Goal: Task Accomplishment & Management: Complete application form

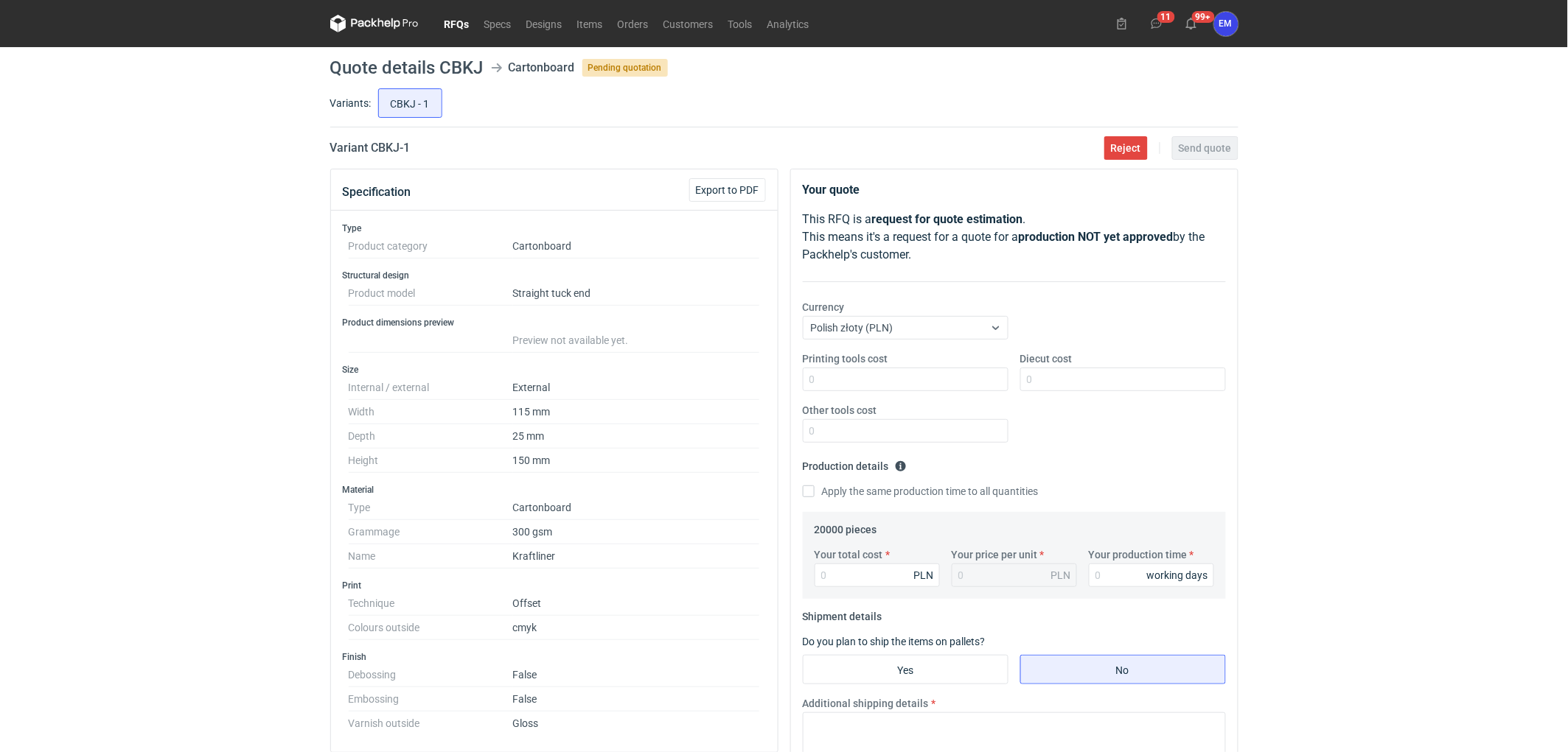
click at [170, 392] on div "RFQs Specs Designs Items Orders Customers Tools Analytics 11 99+ EM [PERSON_NAM…" at bounding box center [784, 376] width 1568 height 752
drag, startPoint x: 182, startPoint y: 387, endPoint x: 225, endPoint y: 326, distance: 74.6
click at [182, 387] on div "RFQs Specs Designs Items Orders Customers Tools Analytics 11 99+ EM [PERSON_NAM…" at bounding box center [784, 376] width 1568 height 752
click at [455, 31] on link "RFQs" at bounding box center [456, 23] width 40 height 18
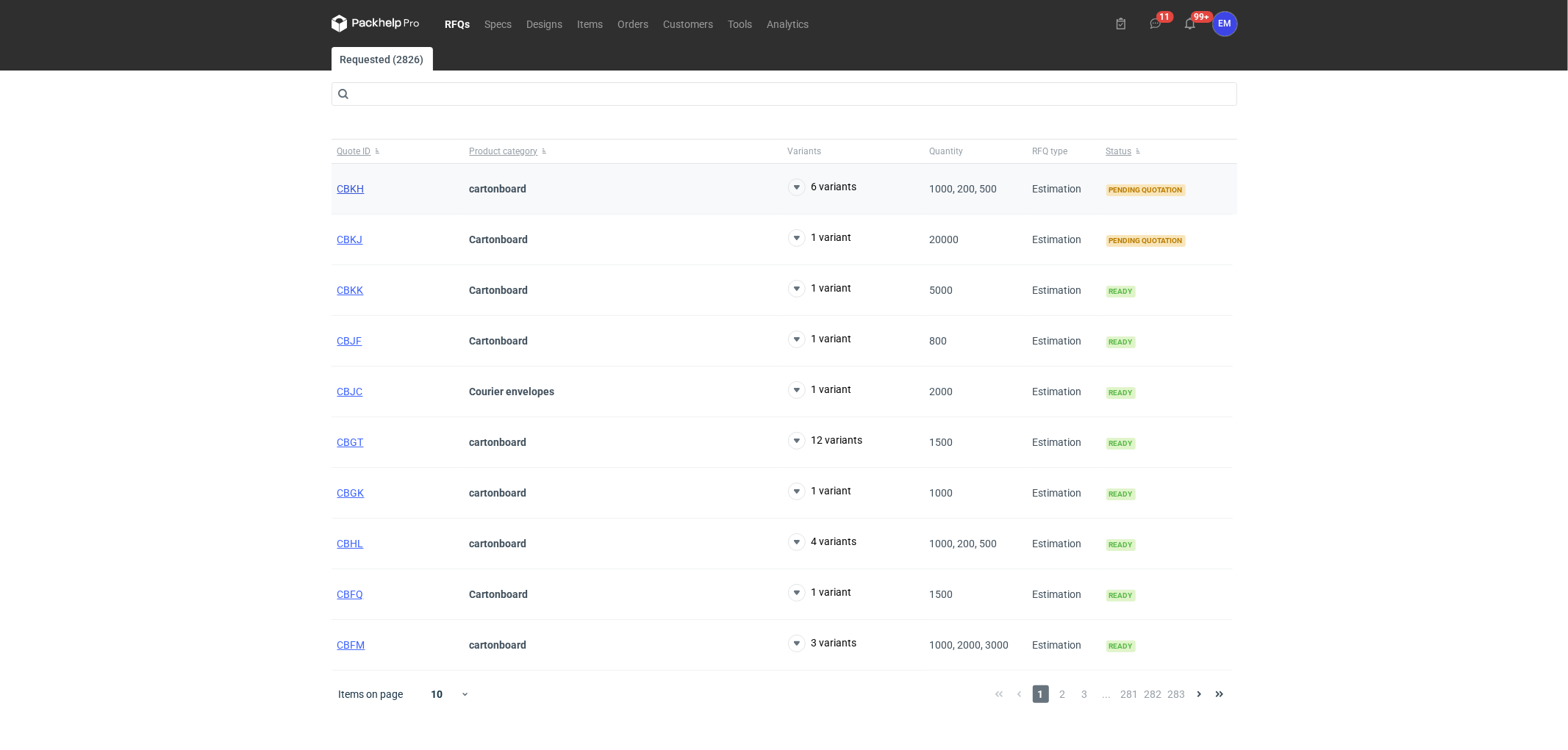
click at [358, 187] on span "CBKH" at bounding box center [351, 188] width 27 height 12
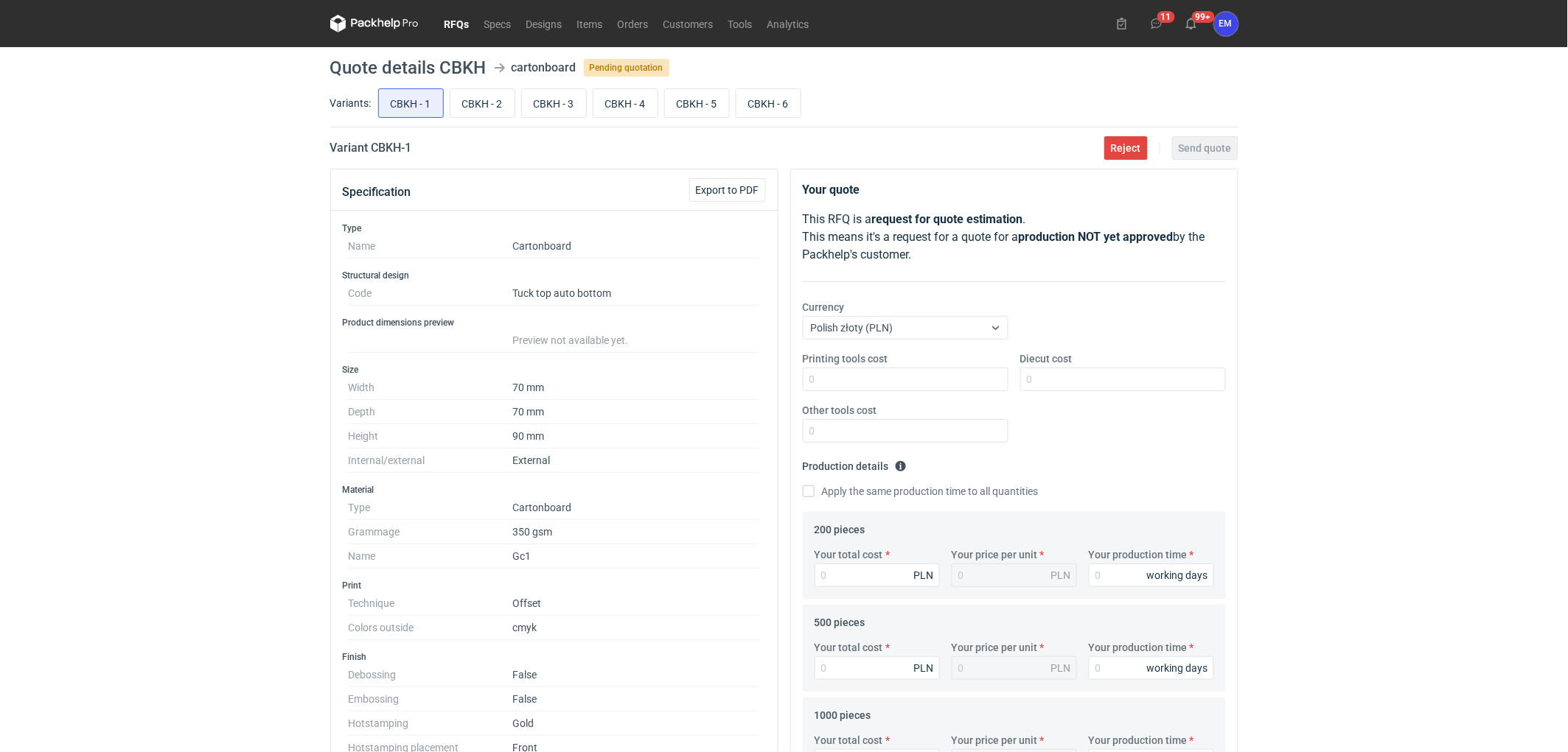
click at [457, 15] on link "RFQs" at bounding box center [456, 23] width 40 height 18
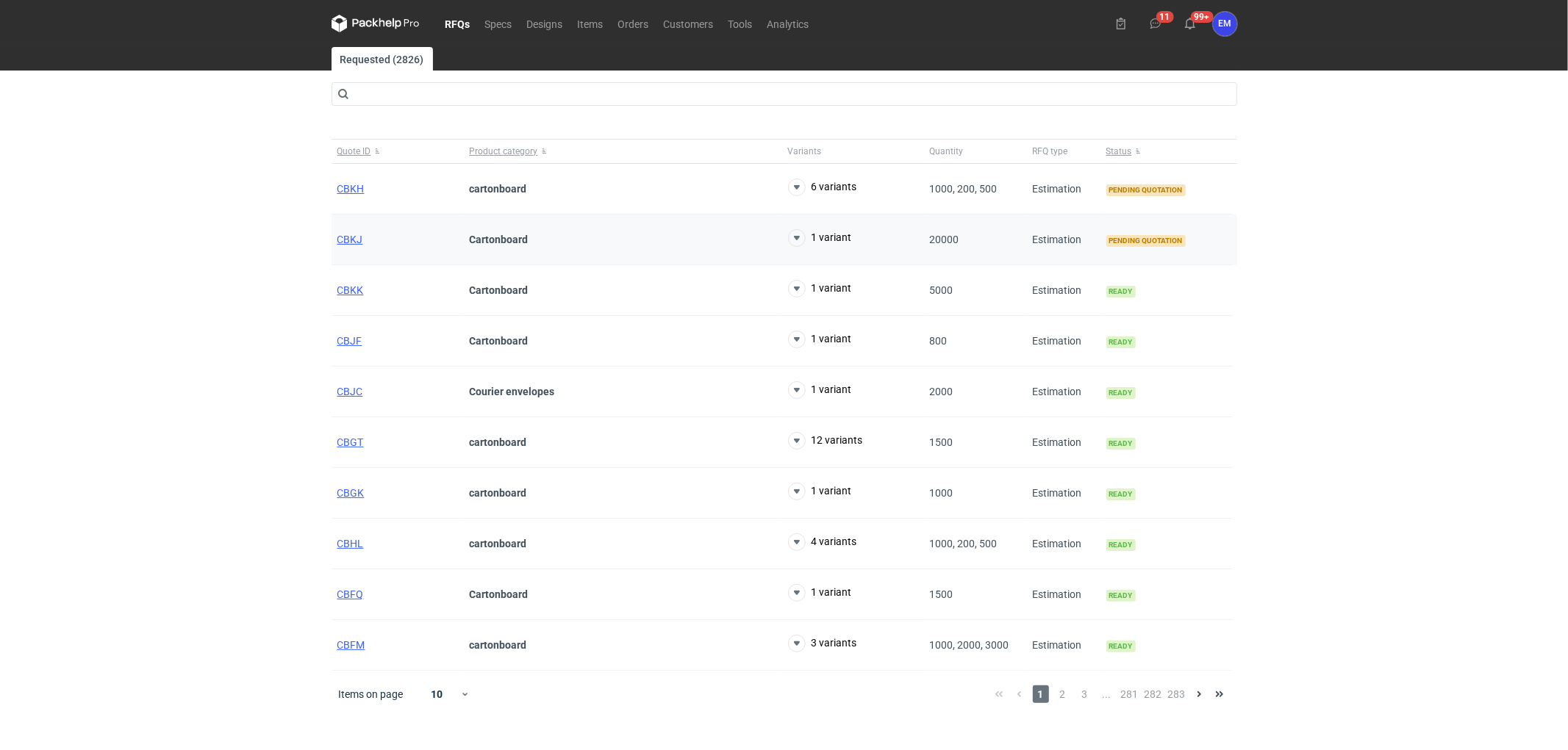
click at [353, 245] on div "CBKJ" at bounding box center [397, 240] width 132 height 51
click at [354, 237] on span "CBKJ" at bounding box center [350, 239] width 26 height 12
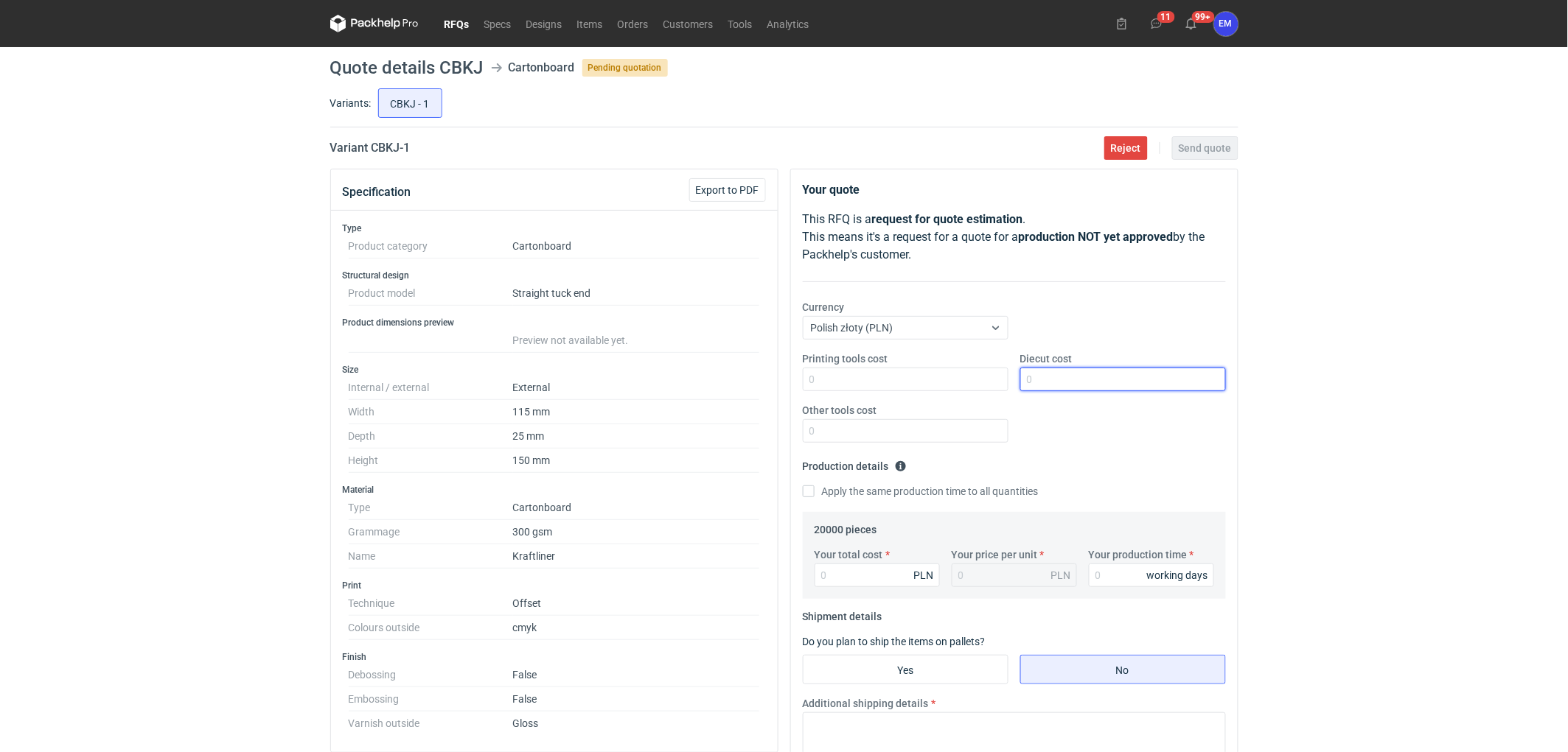
click at [1080, 381] on input "Diecut cost" at bounding box center [1123, 380] width 206 height 23
click at [1041, 372] on input "Diecut cost" at bounding box center [1123, 380] width 206 height 23
type input "1885"
drag, startPoint x: 1335, startPoint y: 380, endPoint x: 1307, endPoint y: 358, distance: 35.6
click at [1335, 381] on div "RFQs Specs Designs Items Orders Customers Tools Analytics 11 99+ EM [PERSON_NAM…" at bounding box center [784, 376] width 1568 height 752
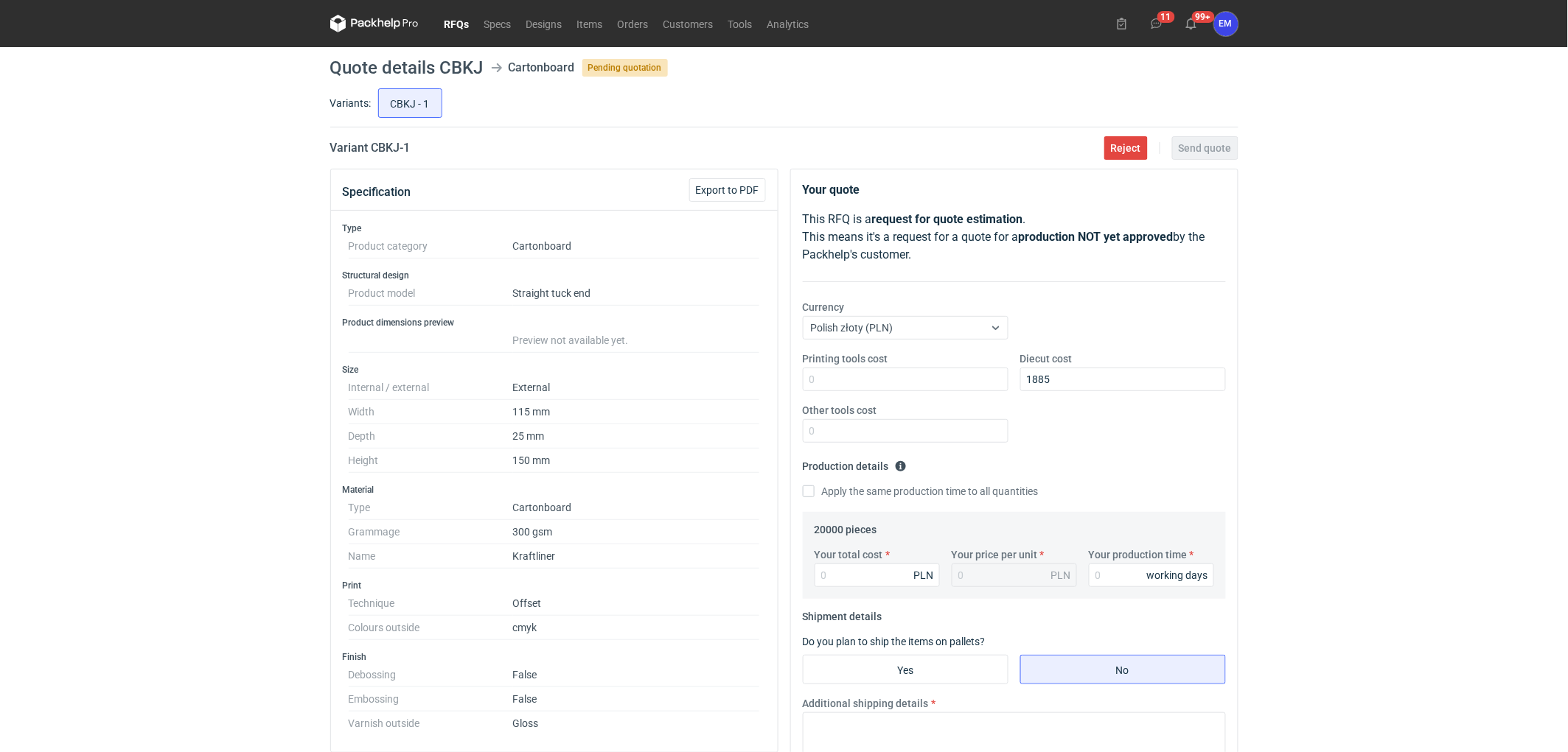
scroll to position [164, 0]
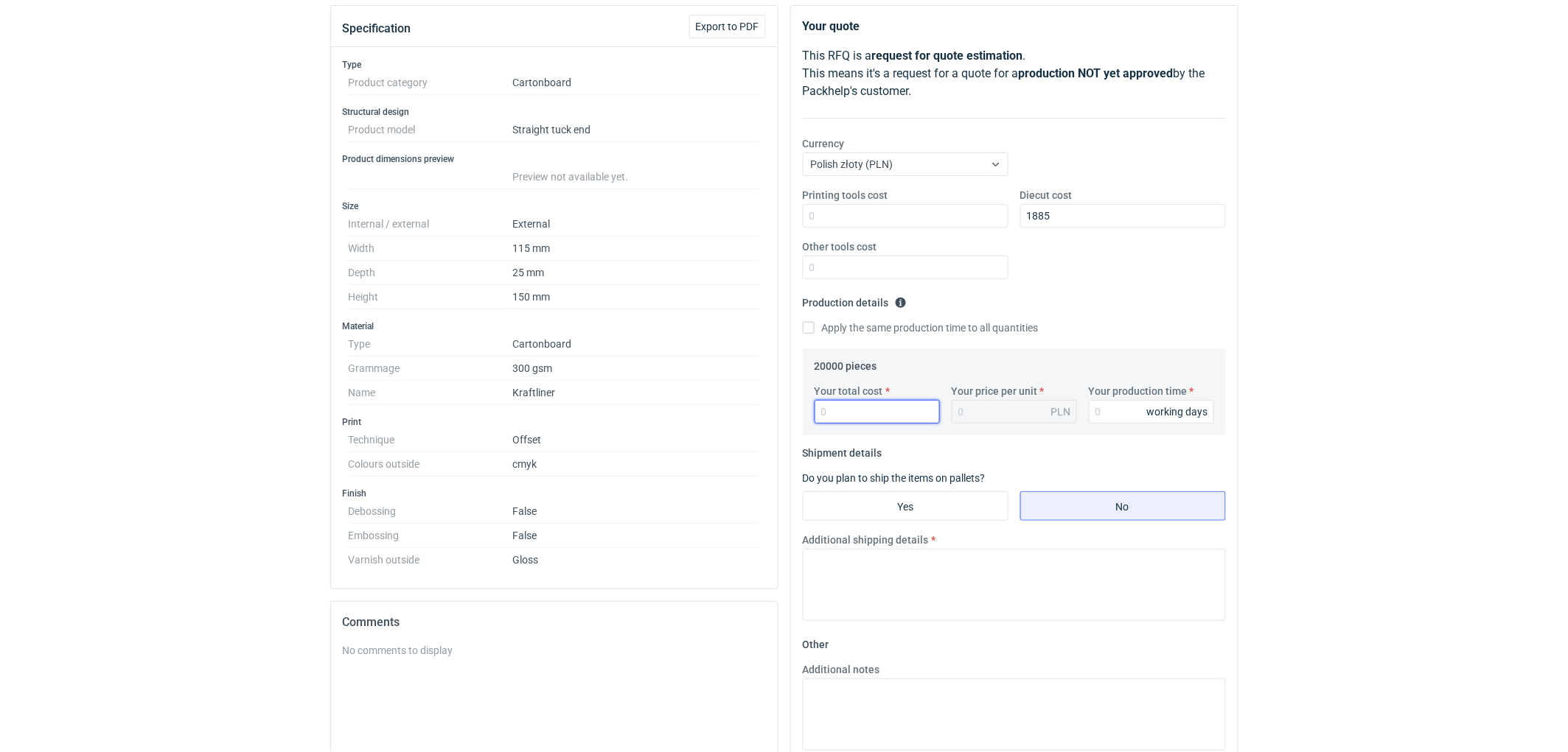
click at [882, 410] on input "Your total cost" at bounding box center [877, 412] width 125 height 23
type input "6200"
type input "0.31"
type input "6200"
click at [1123, 416] on input "Your production time" at bounding box center [1152, 412] width 125 height 23
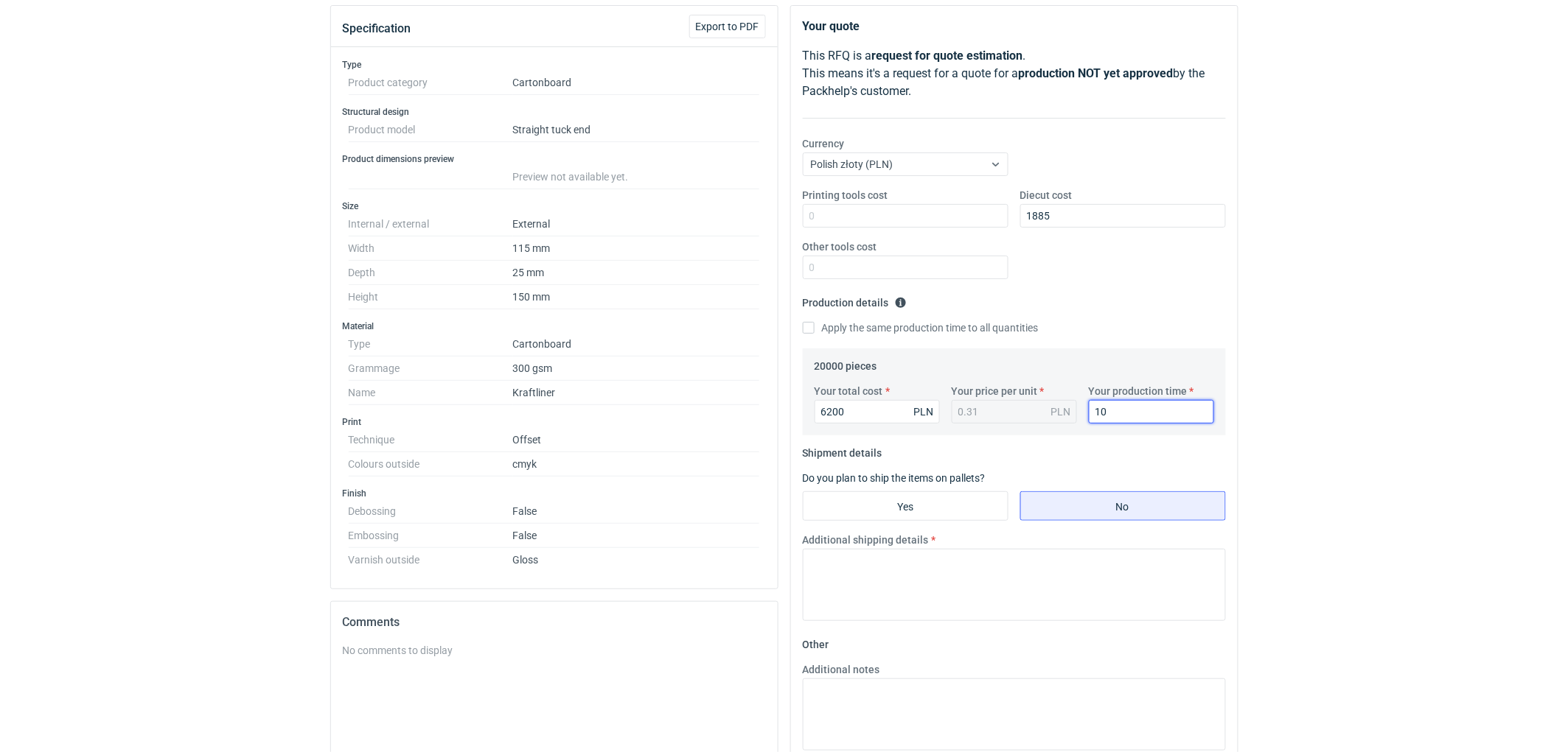
type input "10"
click at [1387, 401] on div "RFQs Specs Designs Items Orders Customers Tools Analytics 11 99+ EM [PERSON_NAM…" at bounding box center [784, 212] width 1568 height 752
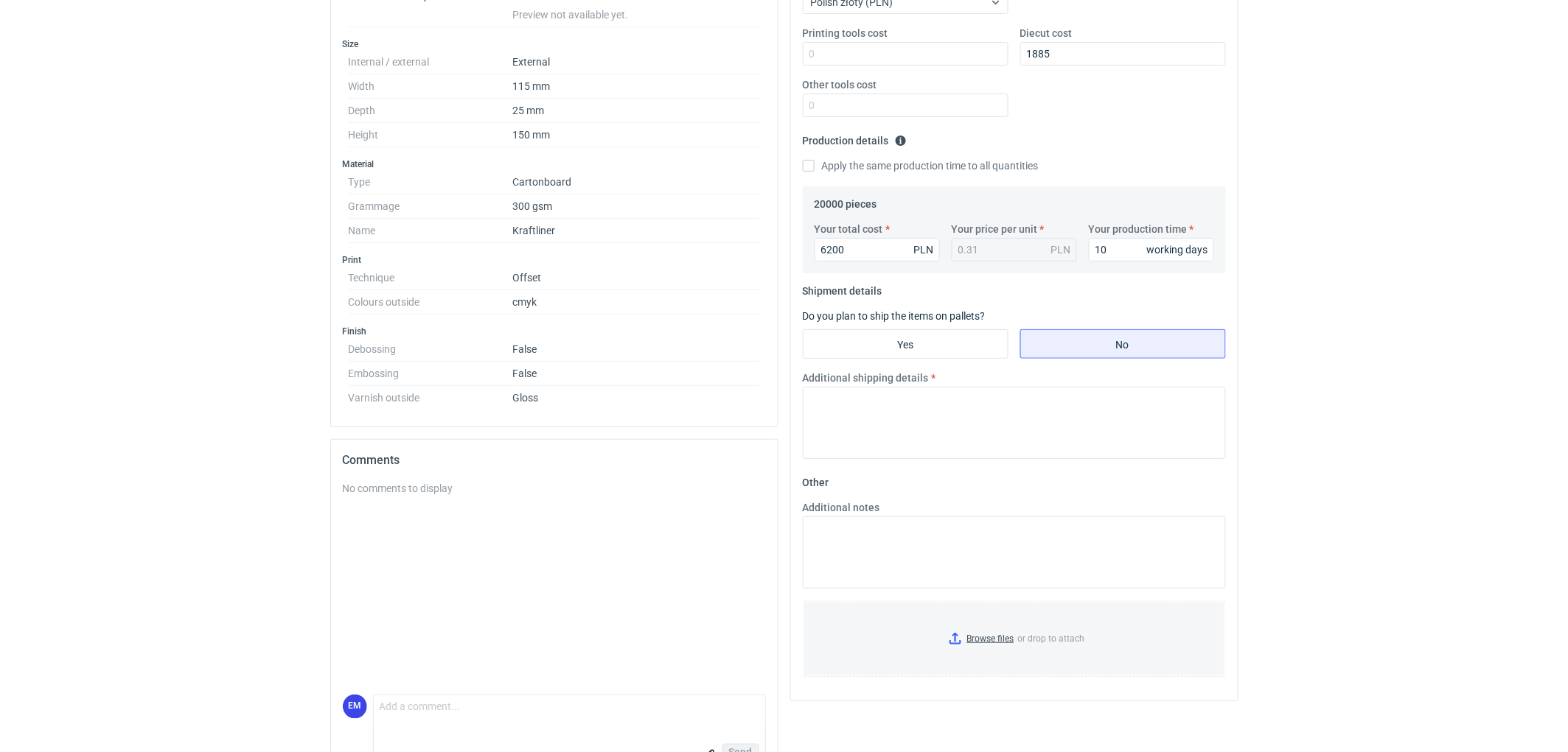
scroll to position [327, 0]
click at [971, 429] on textarea "Additional shipping details" at bounding box center [1014, 421] width 423 height 72
type textarea "Wstępnie zakładamy następujące pakowanie - 2 palety."
click at [908, 571] on textarea "Additional notes" at bounding box center [1014, 551] width 423 height 72
type textarea "KO 3311/2025. Oferta ważna 4 tygodnie."
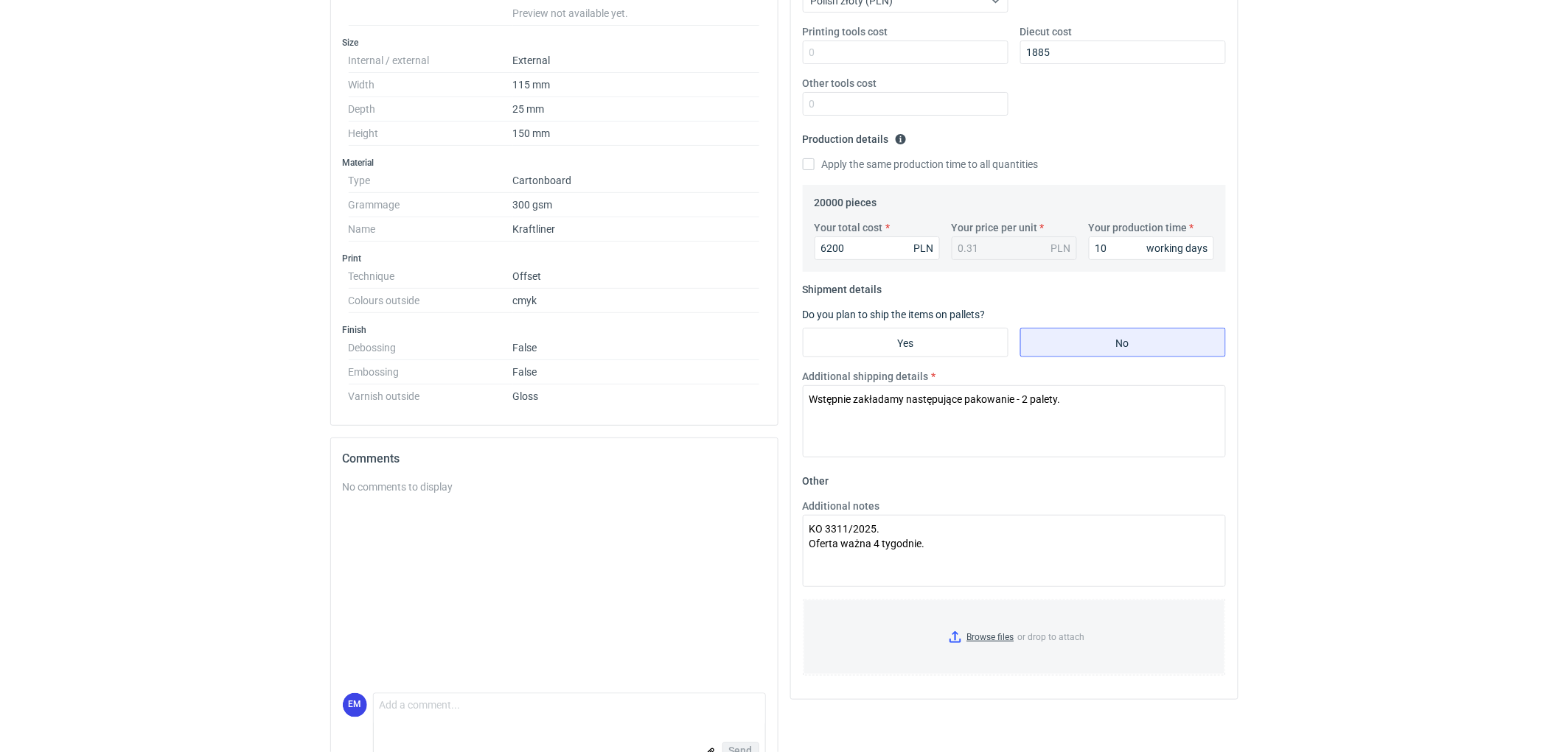
click at [1453, 425] on html "RFQs Specs Designs Items Orders Customers Tools Analytics 11 99+ EM [PERSON_NAM…" at bounding box center [784, 49] width 1568 height 752
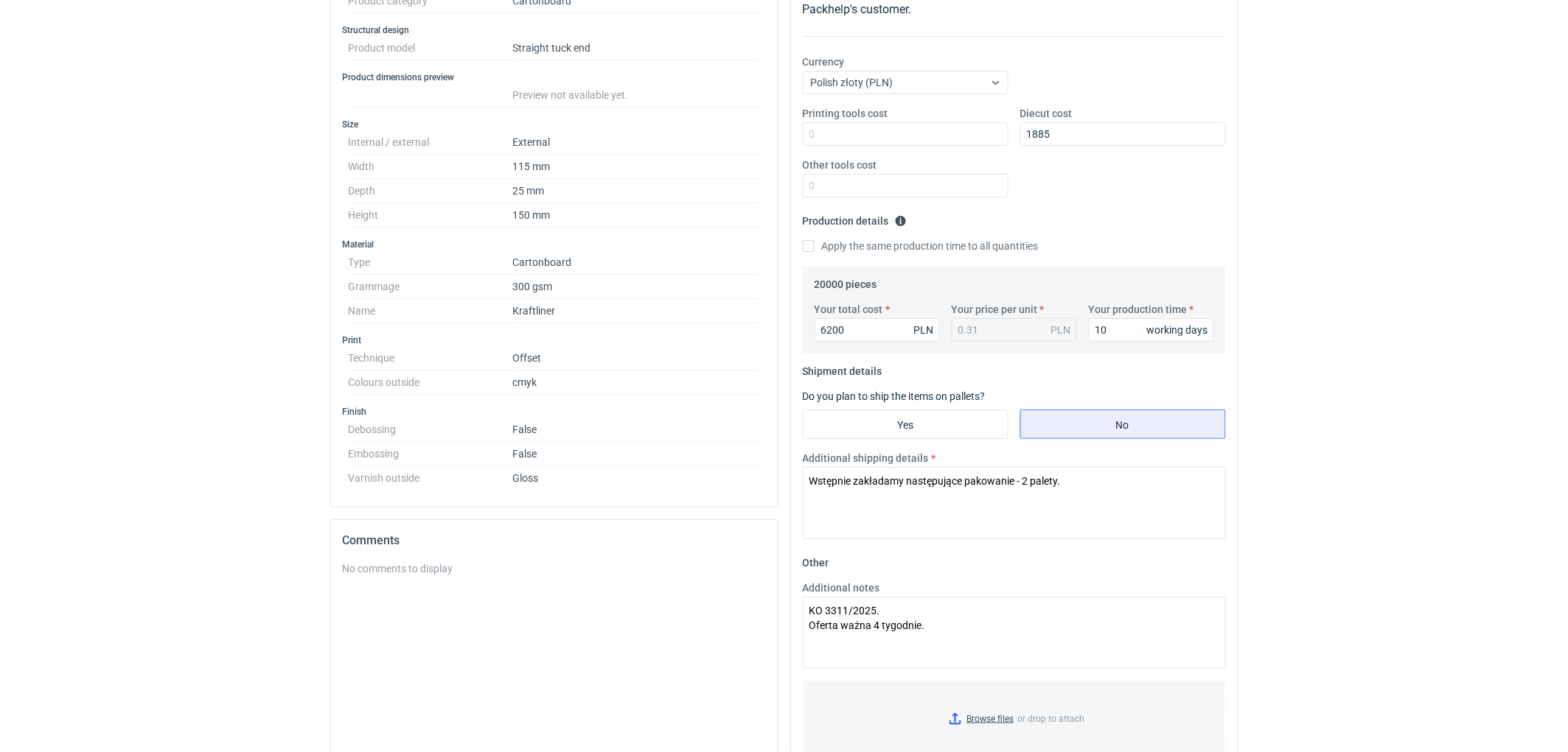
scroll to position [82, 0]
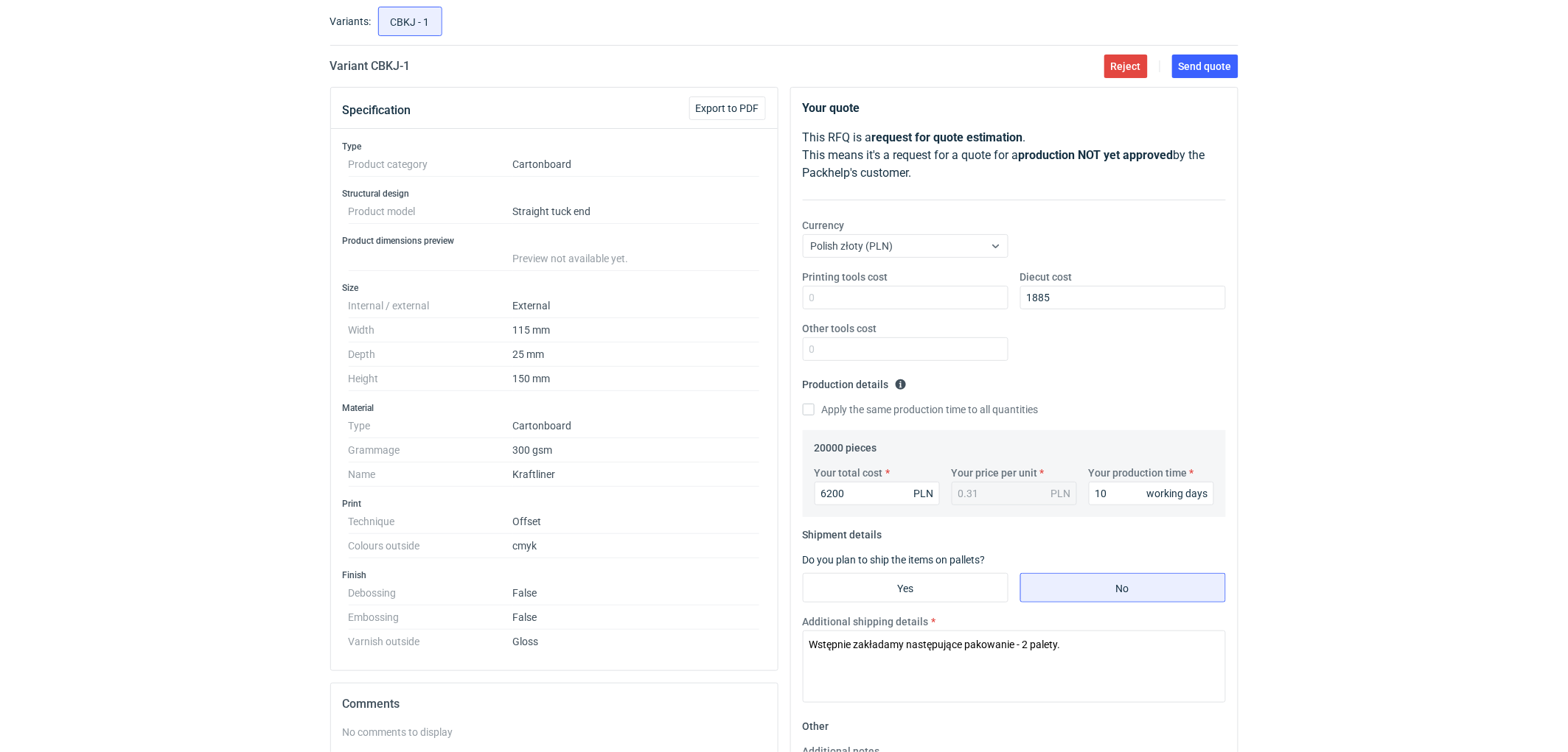
click at [1368, 400] on div "RFQs Specs Designs Items Orders Customers Tools Analytics 11 99+ EM [PERSON_NAM…" at bounding box center [784, 293] width 1568 height 752
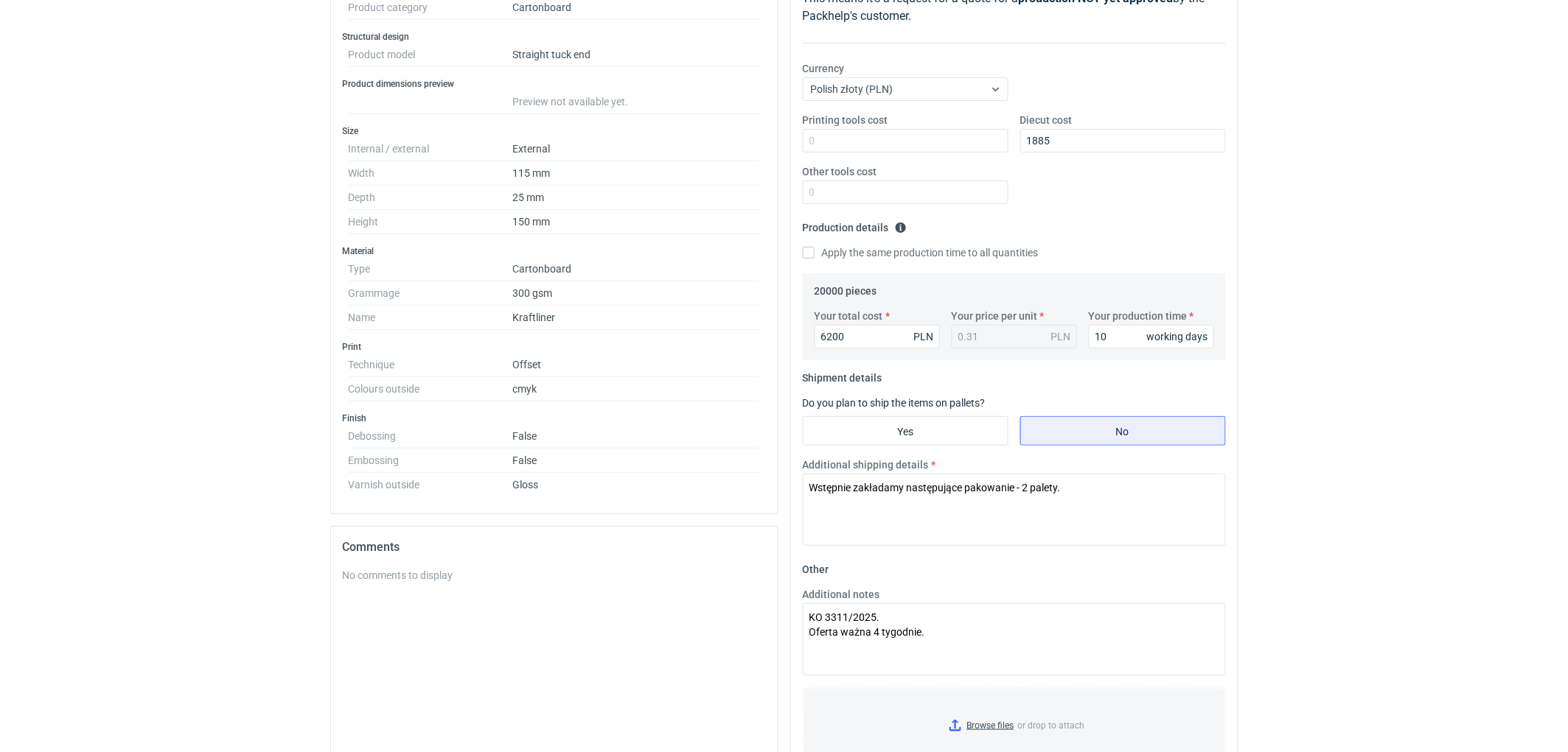
scroll to position [246, 0]
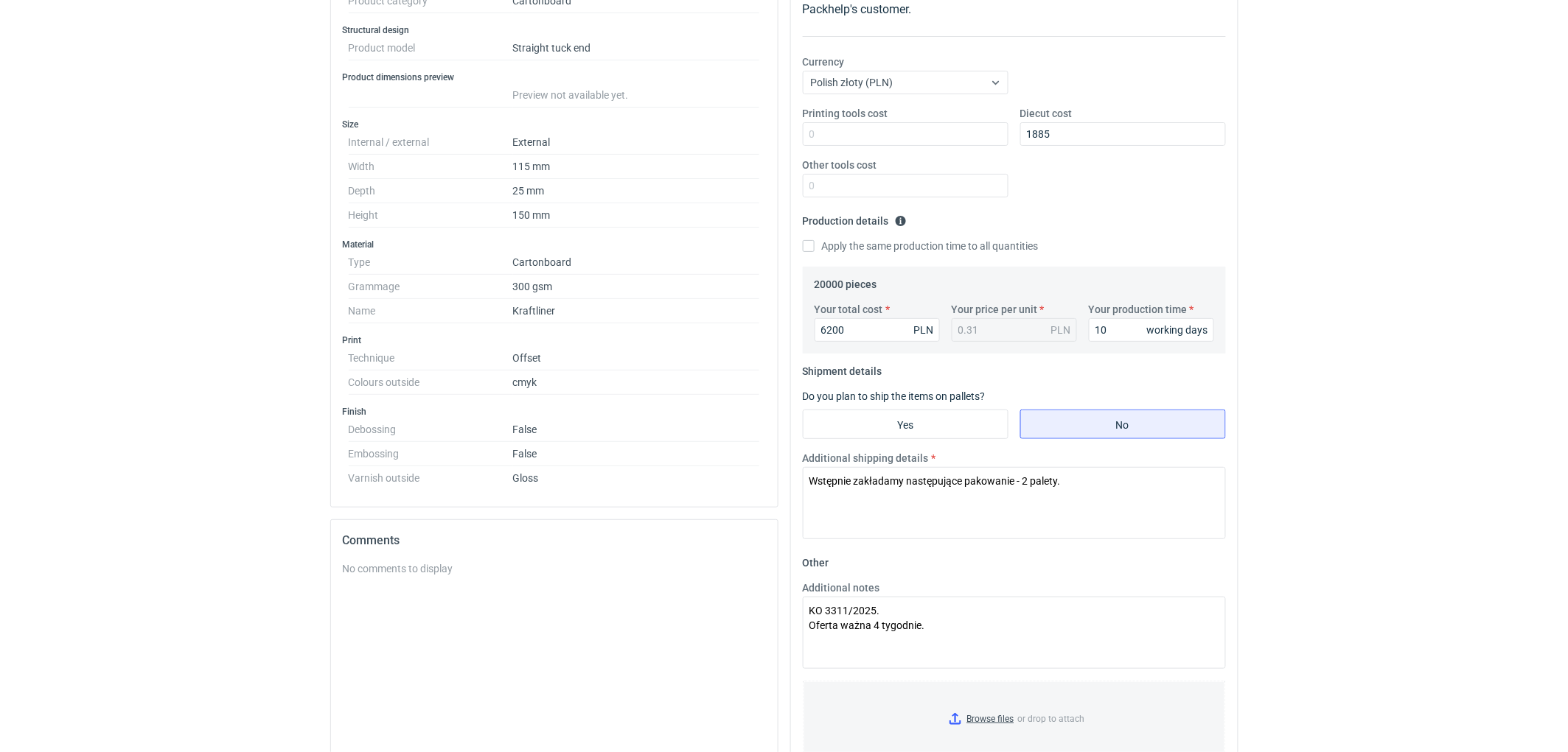
click at [1369, 400] on div "RFQs Specs Designs Items Orders Customers Tools Analytics 11 99+ EM [PERSON_NAM…" at bounding box center [784, 130] width 1568 height 752
click at [1280, 421] on div "RFQs Specs Designs Items Orders Customers Tools Analytics 11 99+ EM [PERSON_NAM…" at bounding box center [784, 130] width 1568 height 752
click at [1343, 398] on div "RFQs Specs Designs Items Orders Customers Tools Analytics 11 99+ EM [PERSON_NAM…" at bounding box center [784, 130] width 1568 height 752
click at [1470, 430] on div "RFQs Specs Designs Items Orders Customers Tools Analytics 11 99+ EM [PERSON_NAM…" at bounding box center [784, 130] width 1568 height 752
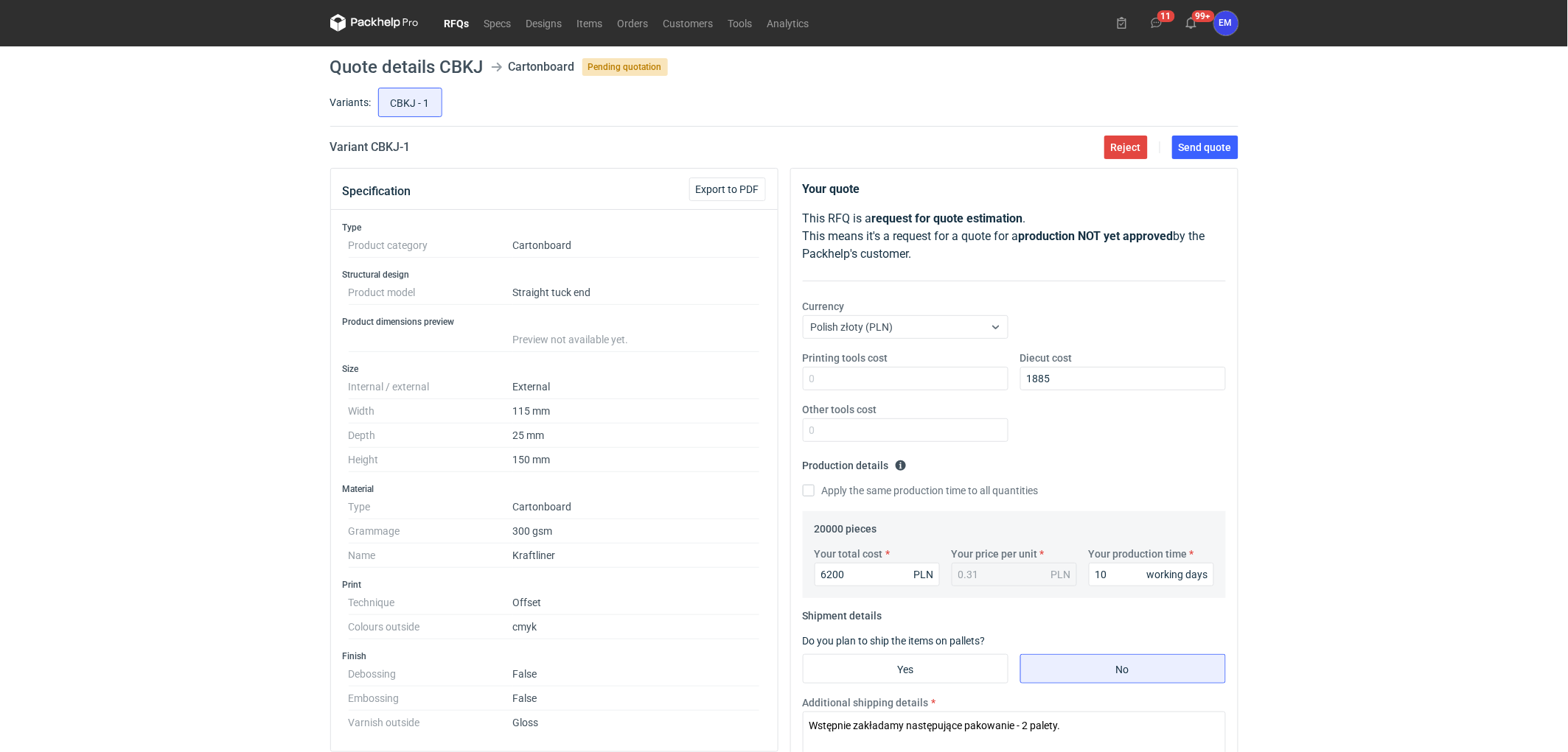
scroll to position [0, 0]
click at [1396, 420] on div "RFQs Specs Designs Items Orders Customers Tools Analytics 11 99+ EM [PERSON_NAM…" at bounding box center [784, 376] width 1568 height 752
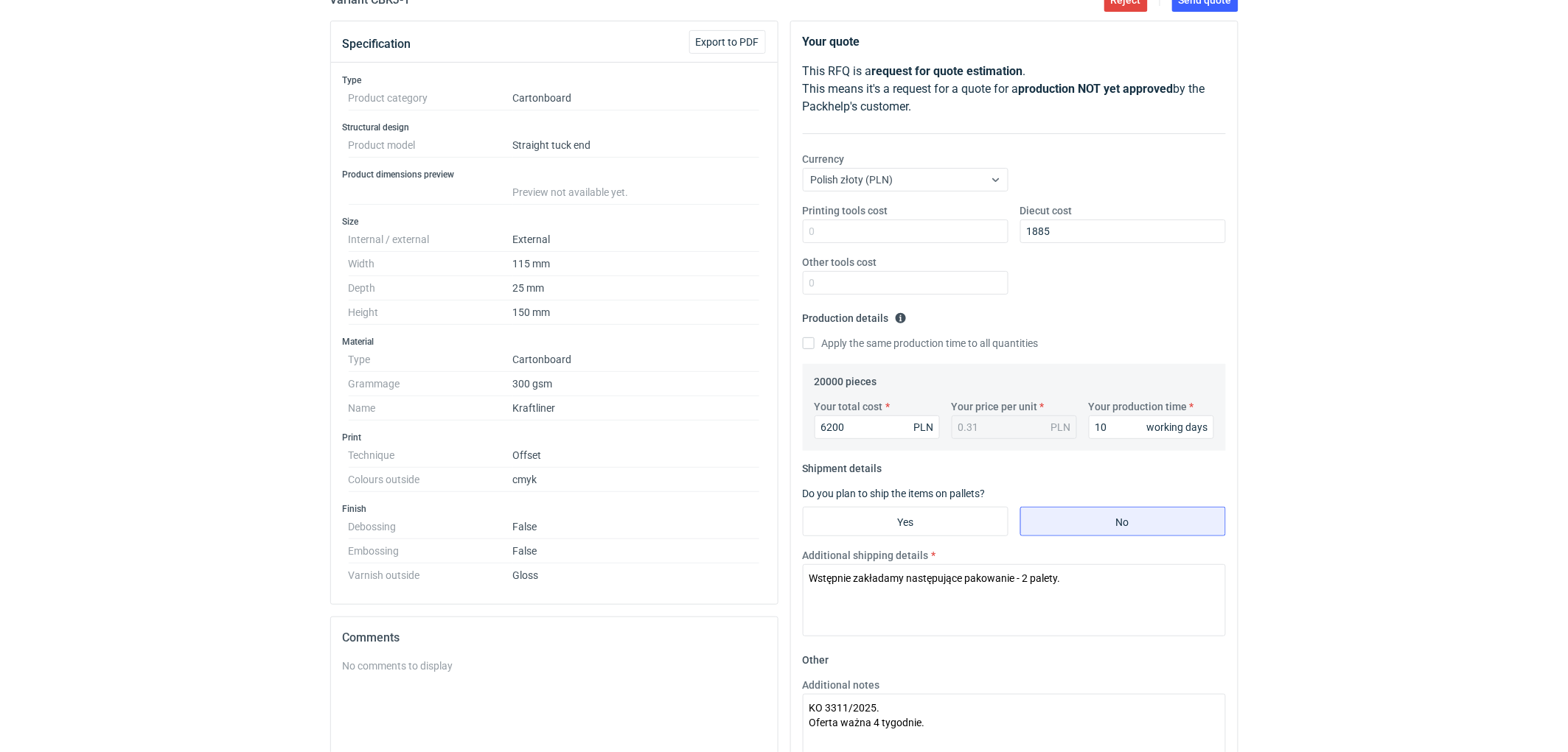
scroll to position [327, 0]
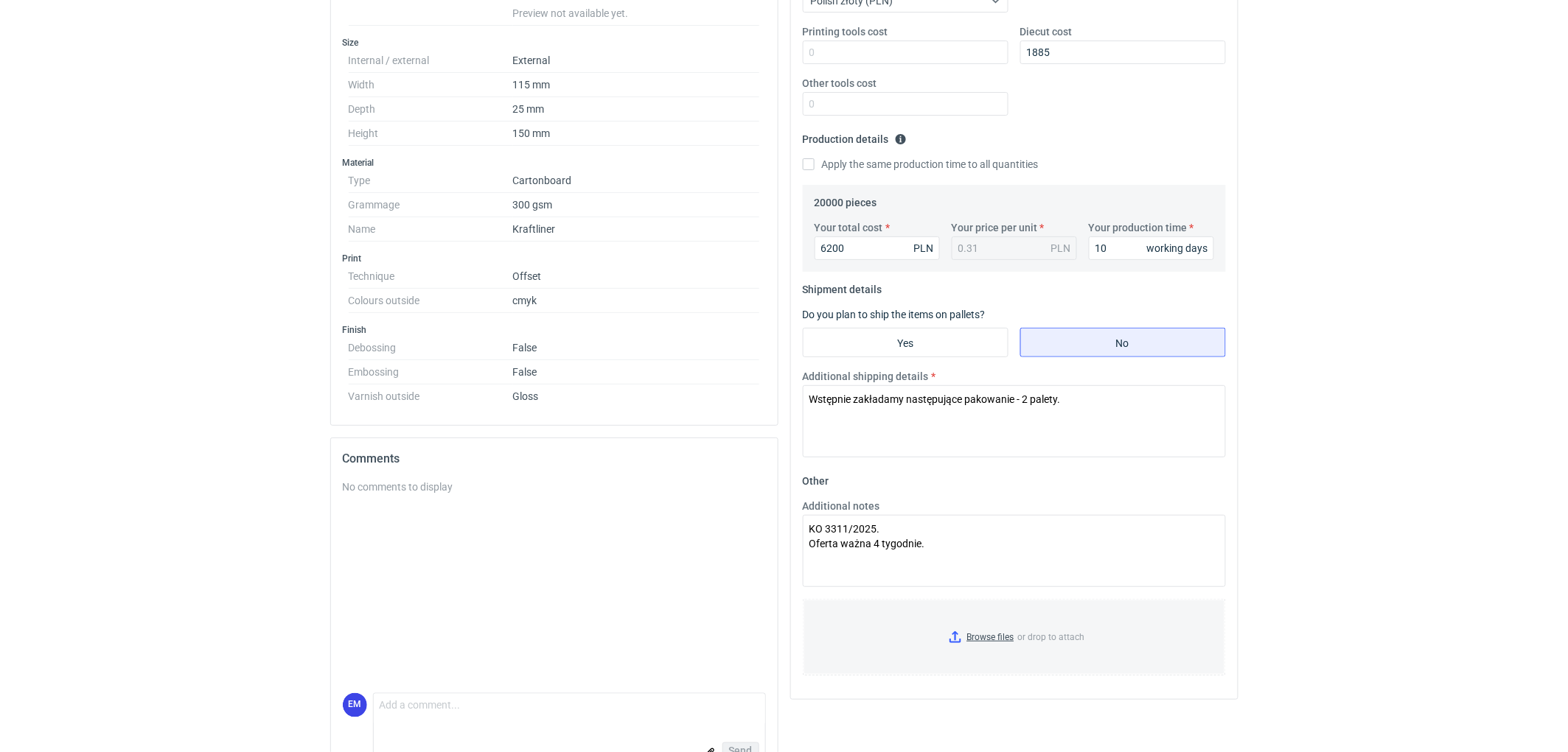
click at [1369, 385] on div "RFQs Specs Designs Items Orders Customers Tools Analytics 11 99+ EM [PERSON_NAM…" at bounding box center [784, 49] width 1568 height 752
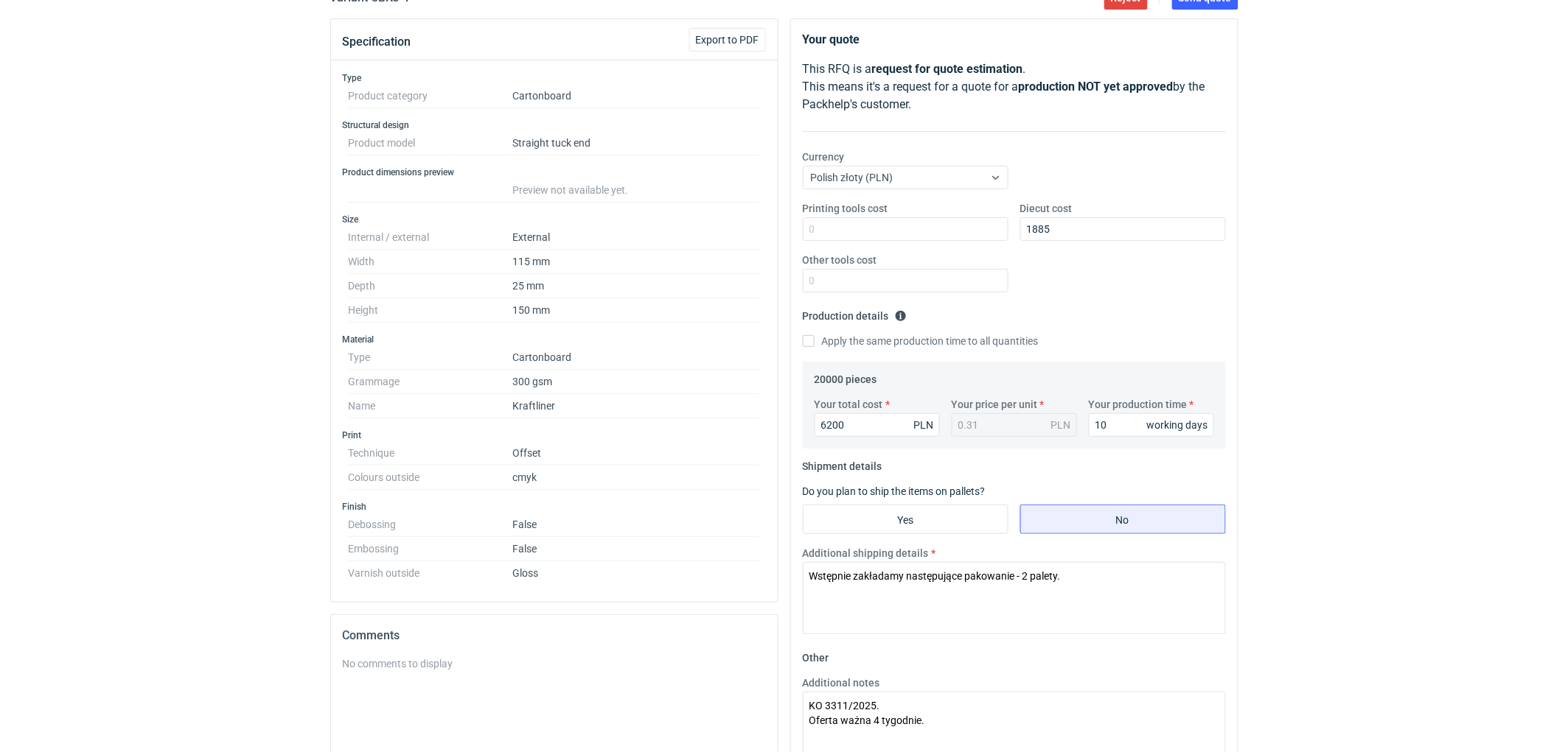
scroll to position [121, 0]
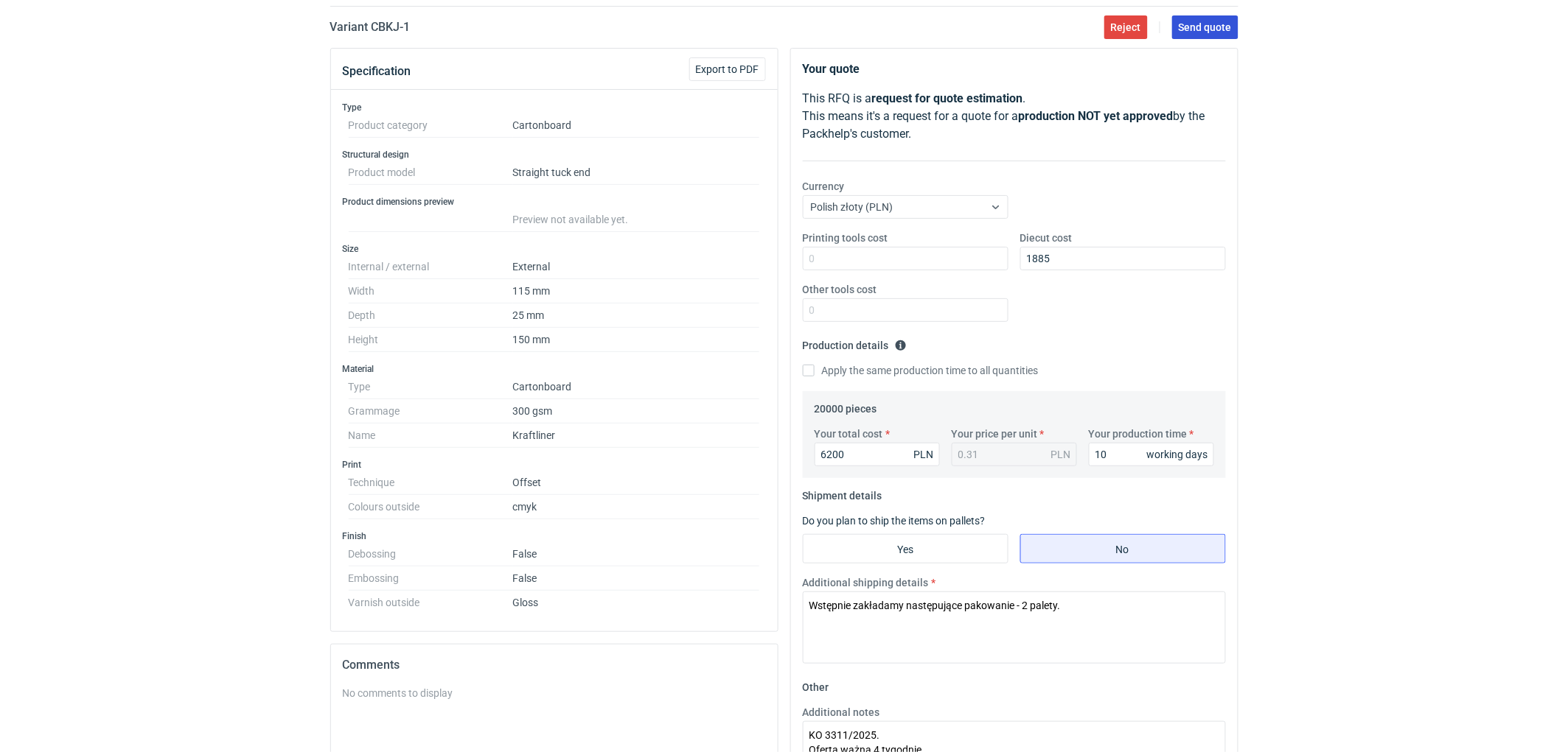
click at [1220, 25] on span "Send quote" at bounding box center [1206, 27] width 53 height 10
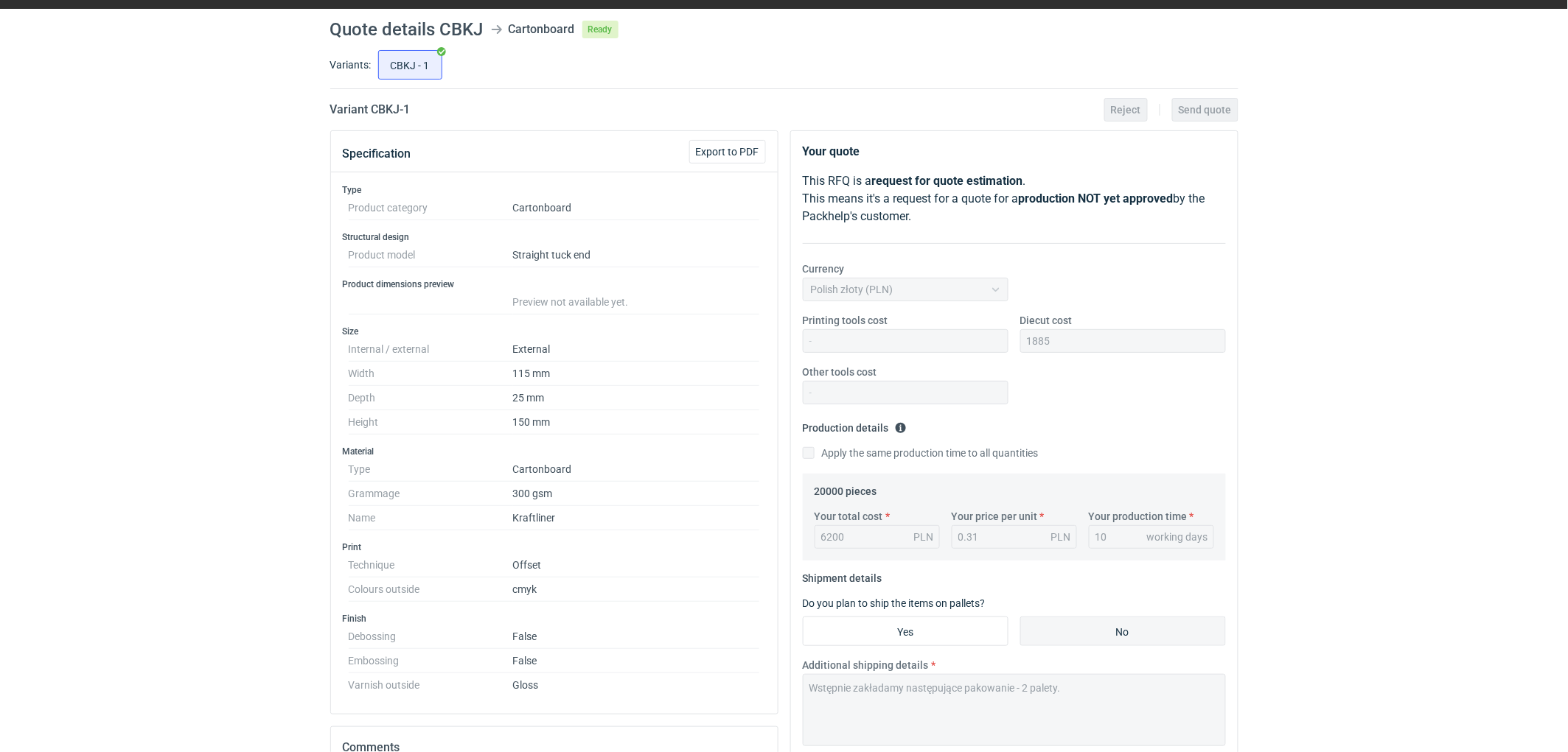
scroll to position [0, 0]
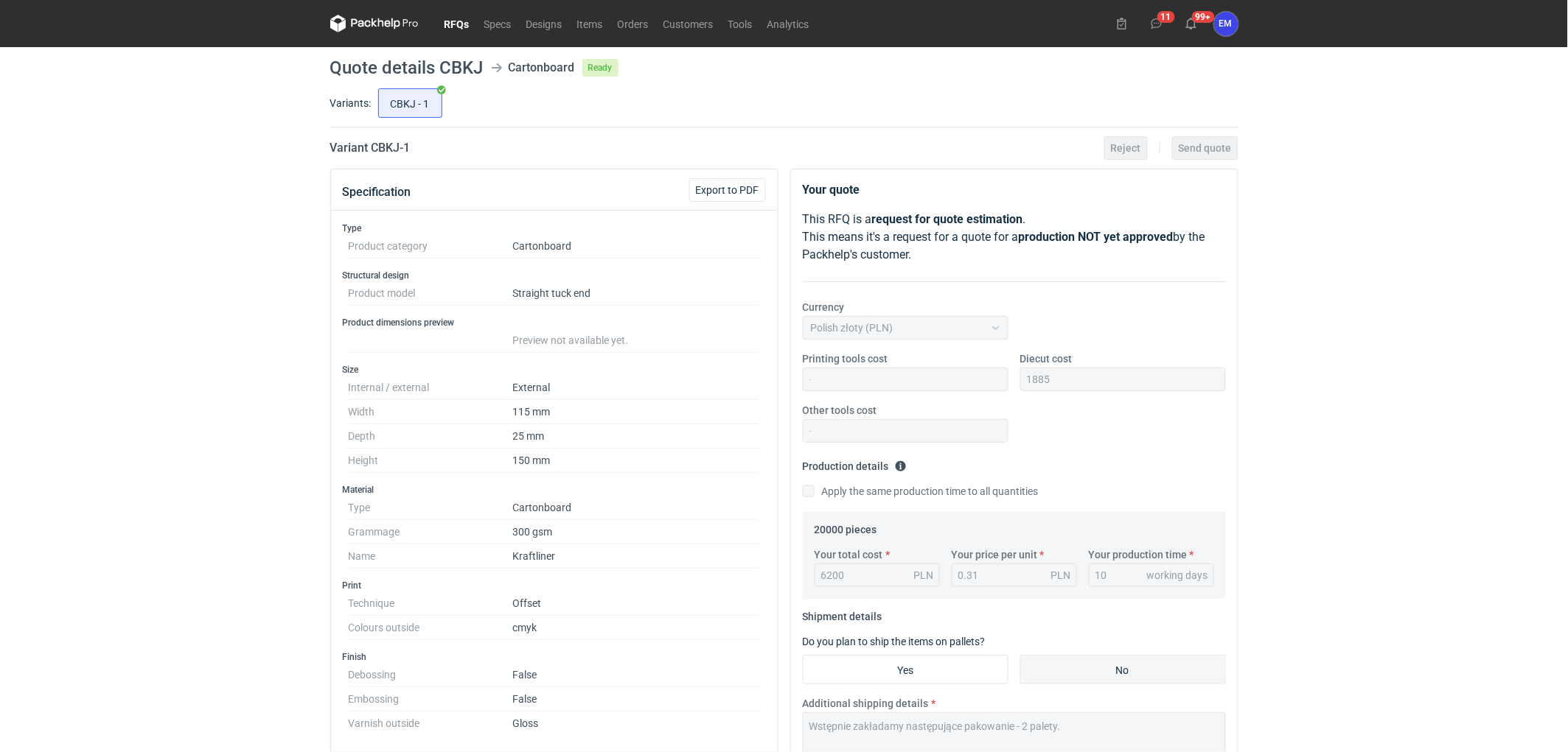
click at [465, 22] on link "RFQs" at bounding box center [456, 23] width 40 height 18
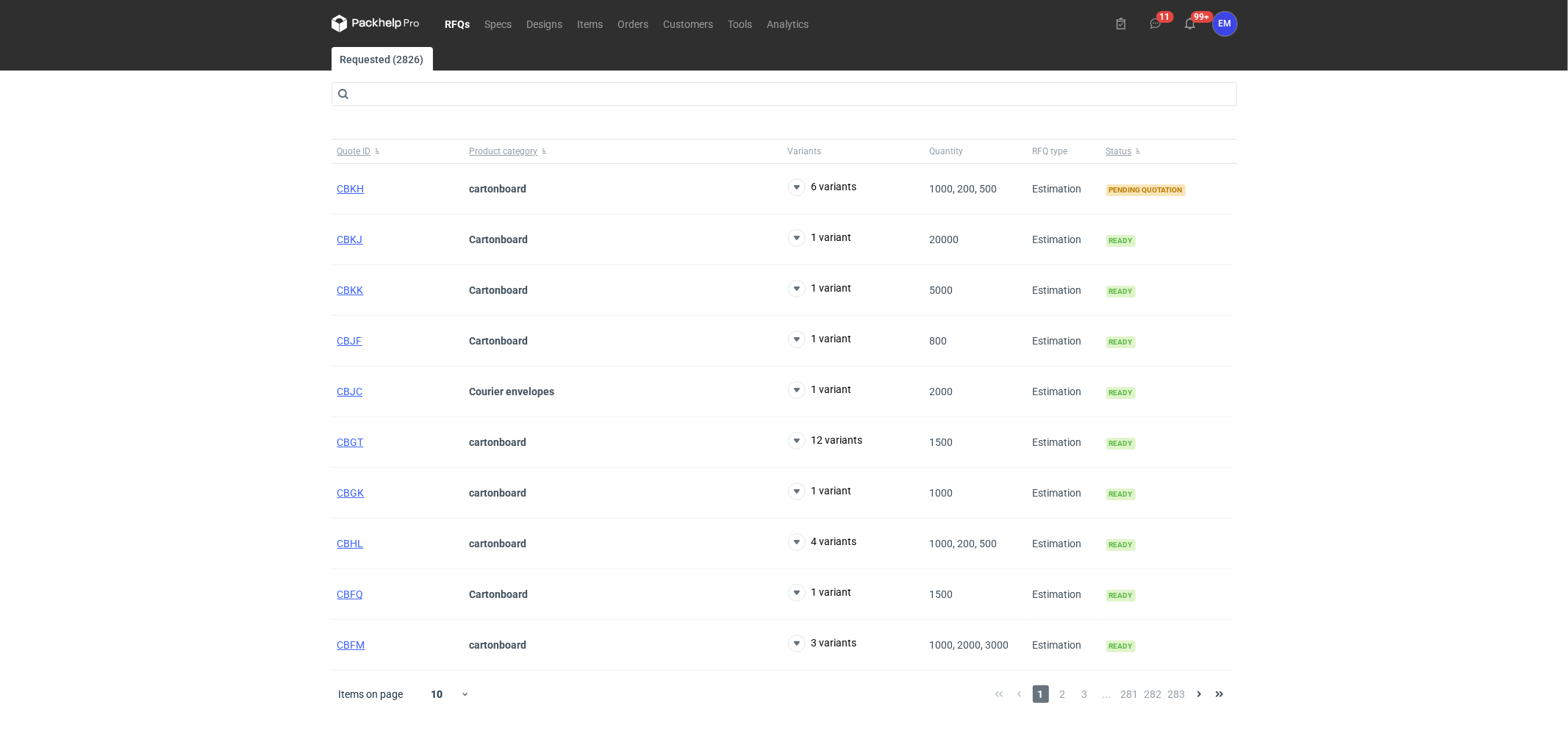
click at [465, 20] on link "RFQs" at bounding box center [458, 23] width 40 height 18
click at [1292, 306] on div "RFQs Specs Designs Items Orders Customers Tools Analytics 11 99+ EM [PERSON_NAM…" at bounding box center [784, 375] width 1568 height 750
click at [353, 194] on span "CBKH" at bounding box center [351, 188] width 27 height 12
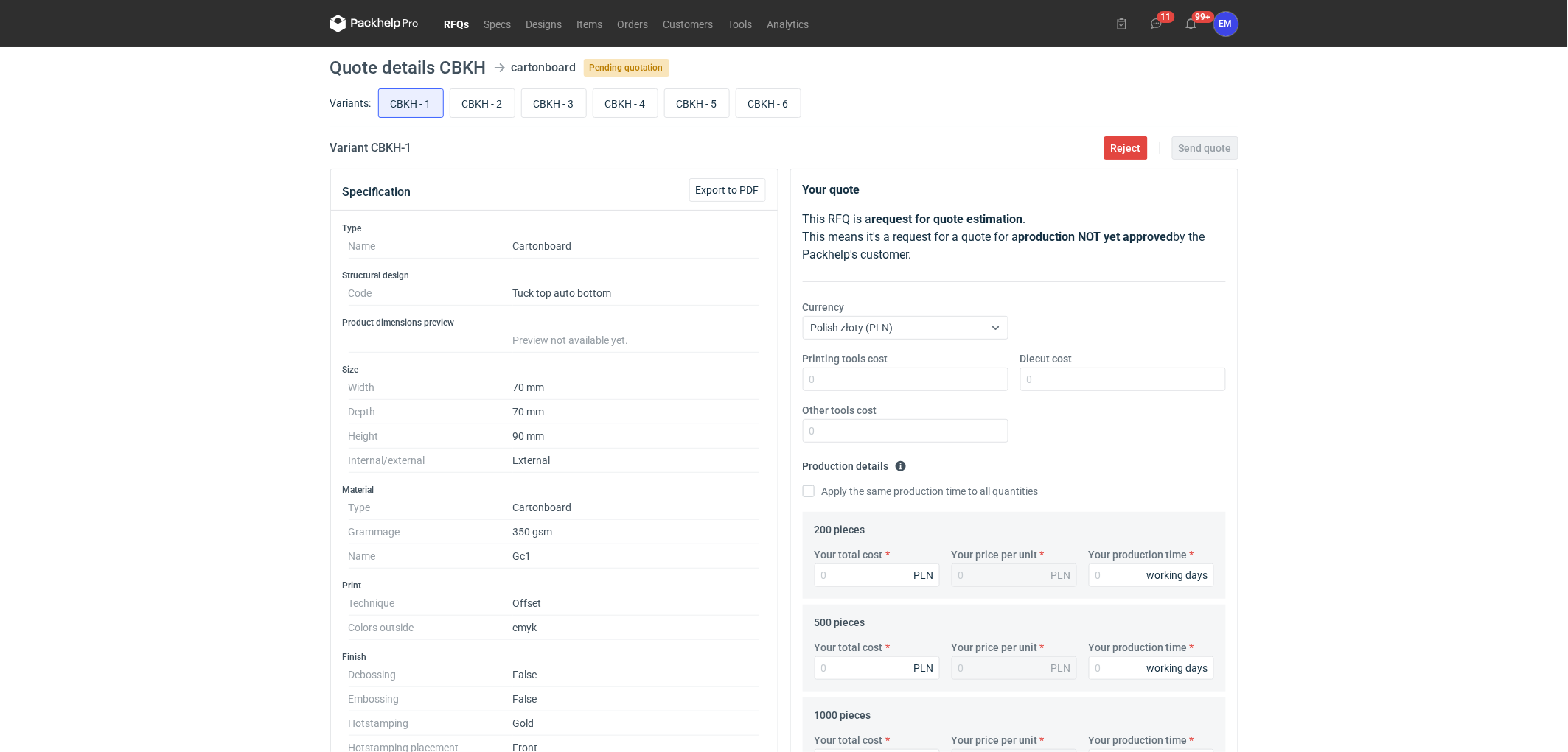
drag, startPoint x: 167, startPoint y: 297, endPoint x: 146, endPoint y: 328, distance: 37.4
click at [171, 299] on div "RFQs Specs Designs Items Orders Customers Tools Analytics 11 99+ EM [PERSON_NAM…" at bounding box center [784, 376] width 1568 height 752
click at [202, 207] on div "RFQs Specs Designs Items Orders Customers Tools Analytics 11 99+ EM [PERSON_NAM…" at bounding box center [784, 376] width 1568 height 752
